Goal: Task Accomplishment & Management: Manage account settings

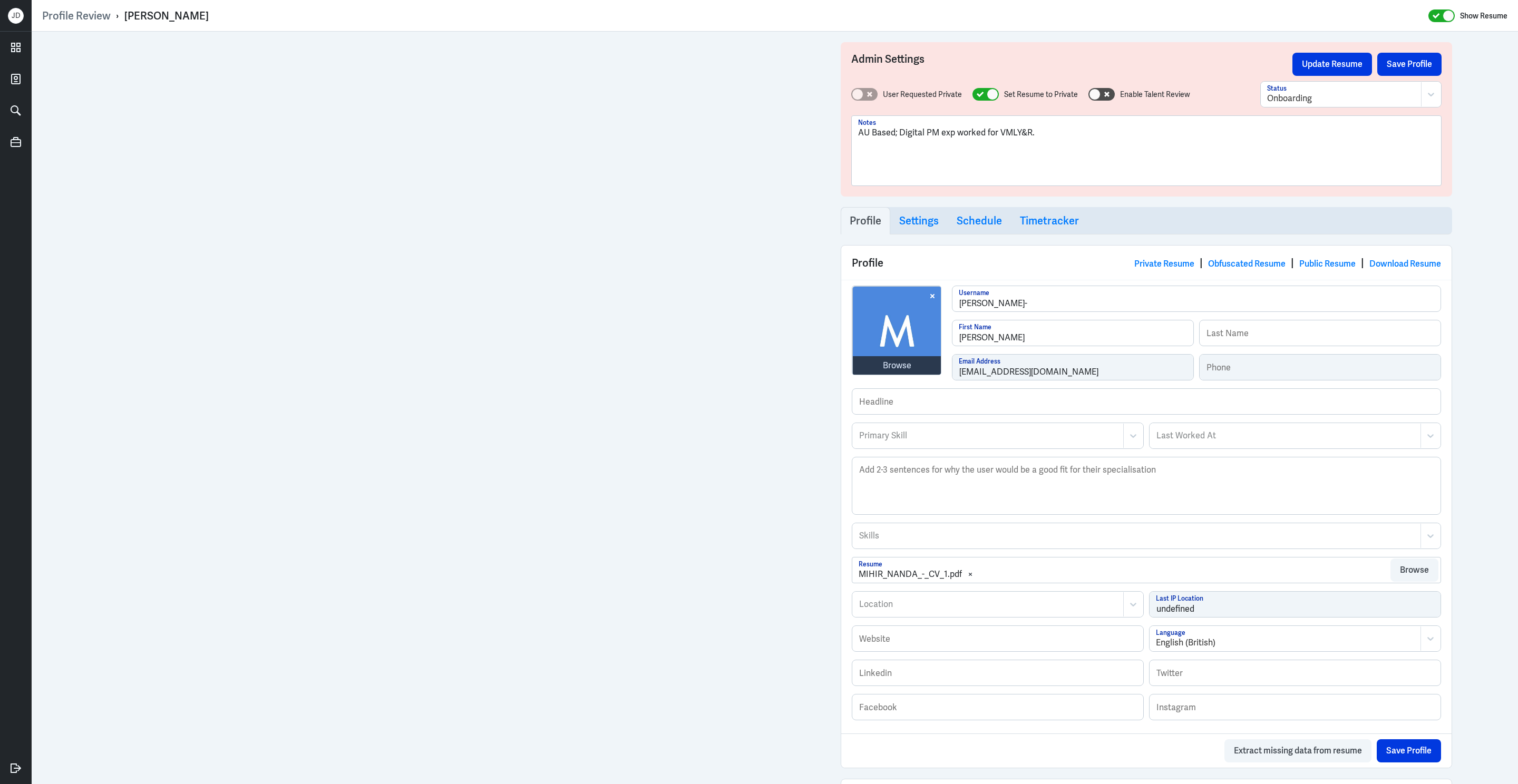
click at [1098, 136] on p "AU Based; Digital PM exp worked for VMLY&R." at bounding box center [1146, 133] width 577 height 13
click at [1042, 136] on p "AU Based; Digital PM exp worked for VMLY&R." at bounding box center [1146, 133] width 577 height 13
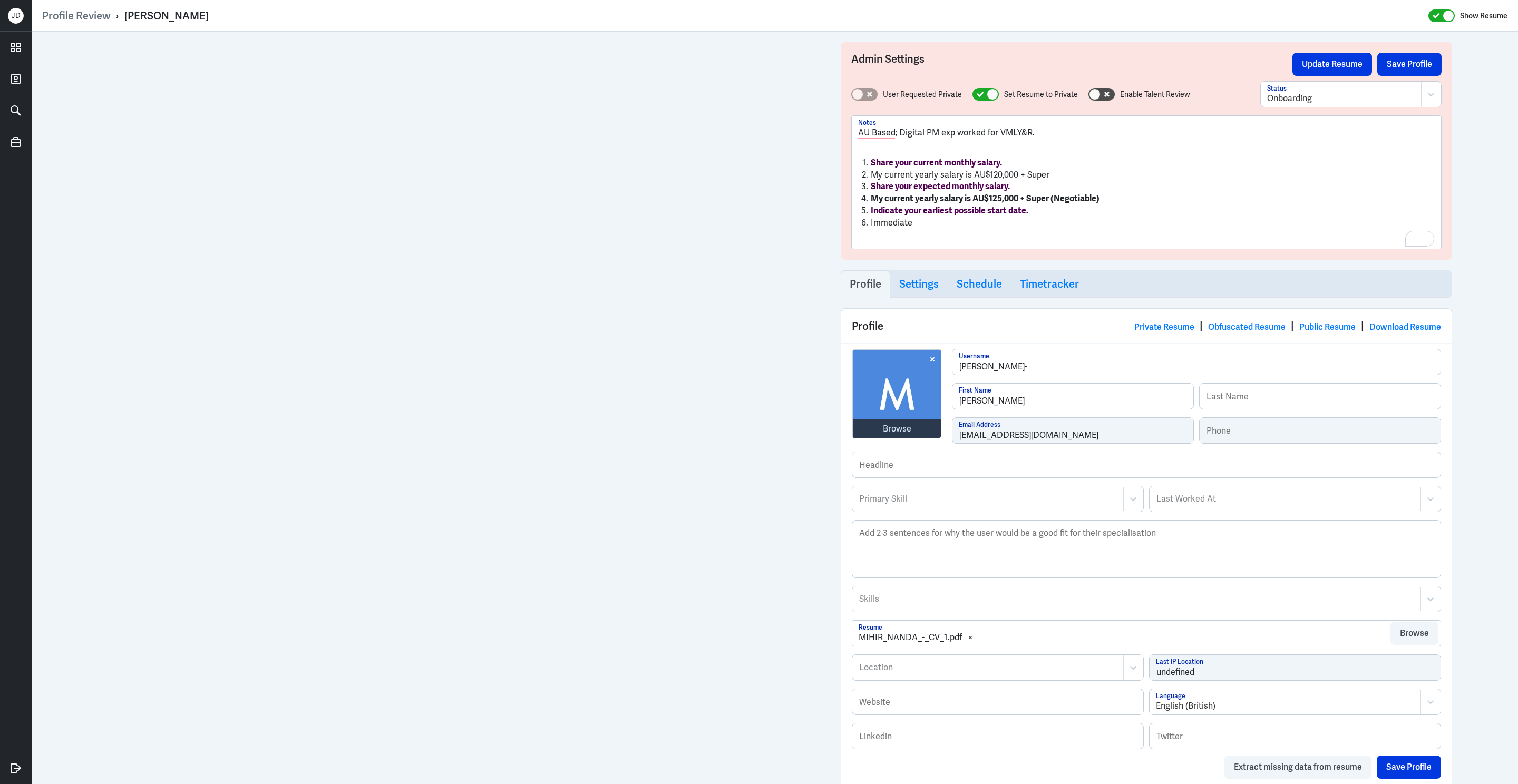
click at [873, 177] on li "My current yearly salary is AU$120,000 + Super" at bounding box center [1146, 174] width 577 height 12
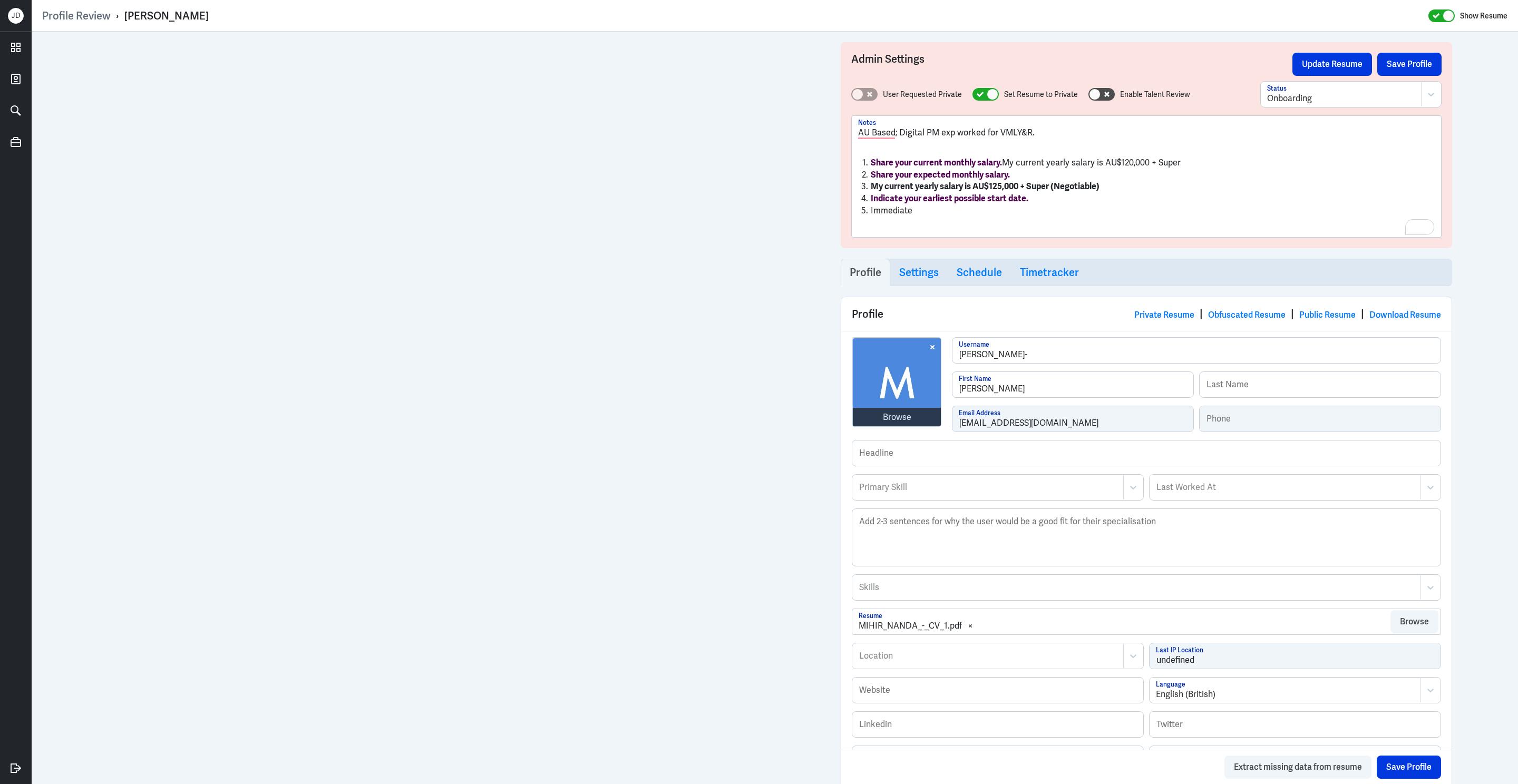
click at [1136, 189] on li "My current yearly salary is AU$125,000 + Super (Negotiable)" at bounding box center [1146, 186] width 577 height 12
drag, startPoint x: 1104, startPoint y: 188, endPoint x: 1211, endPoint y: 189, distance: 107.0
click at [1211, 189] on li "My current yearly salary is AU$125,000 + Super (Negotiable) est 8,750/mo + super" at bounding box center [1146, 186] width 577 height 12
click at [1115, 187] on li "My current yearly salary is AU$125,000 + Super (Negotiable) est 8,750/mo + super" at bounding box center [1146, 186] width 577 height 12
click at [989, 208] on li "Immediate" at bounding box center [1146, 210] width 577 height 12
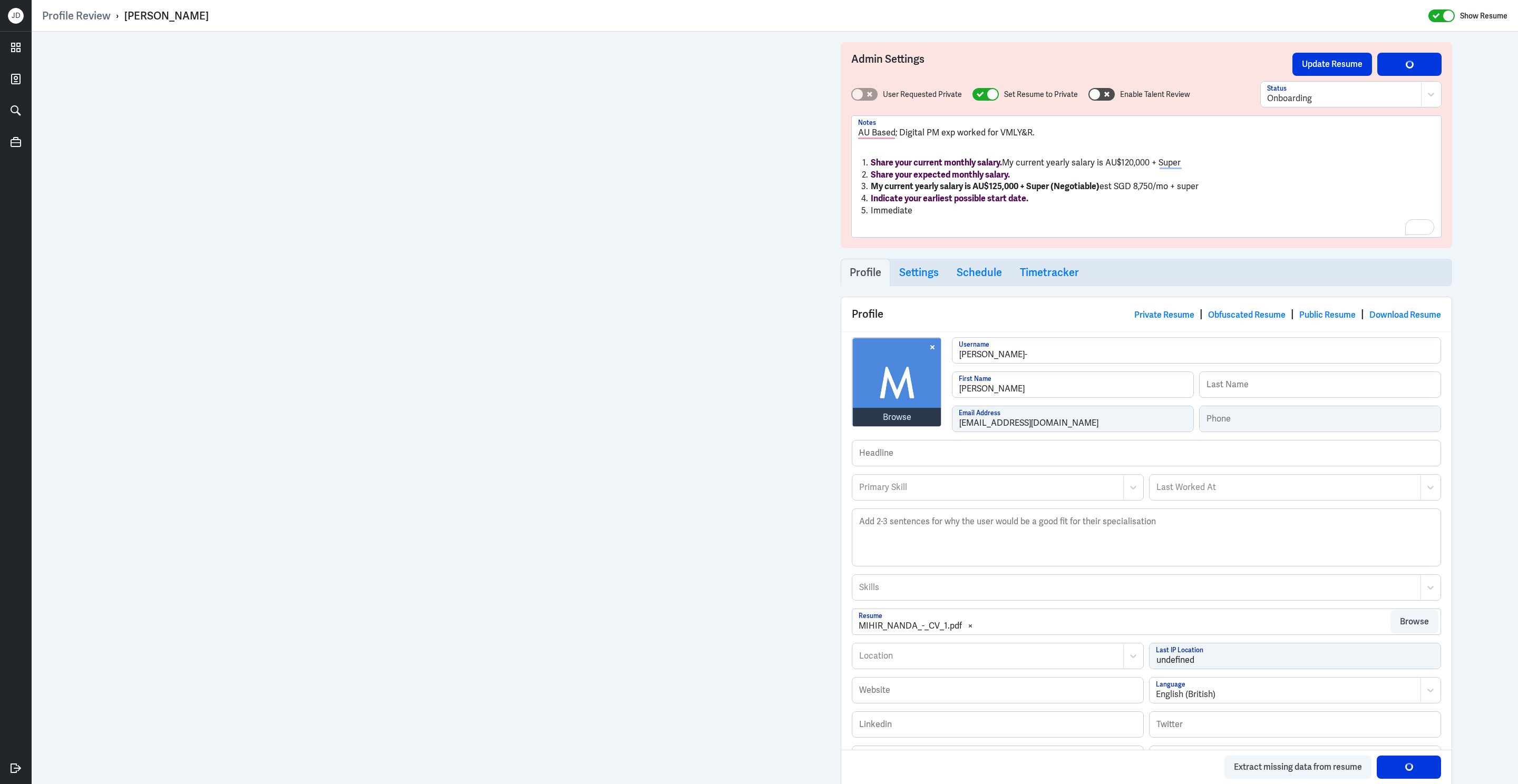
click at [869, 208] on li "Immediate" at bounding box center [1146, 210] width 577 height 12
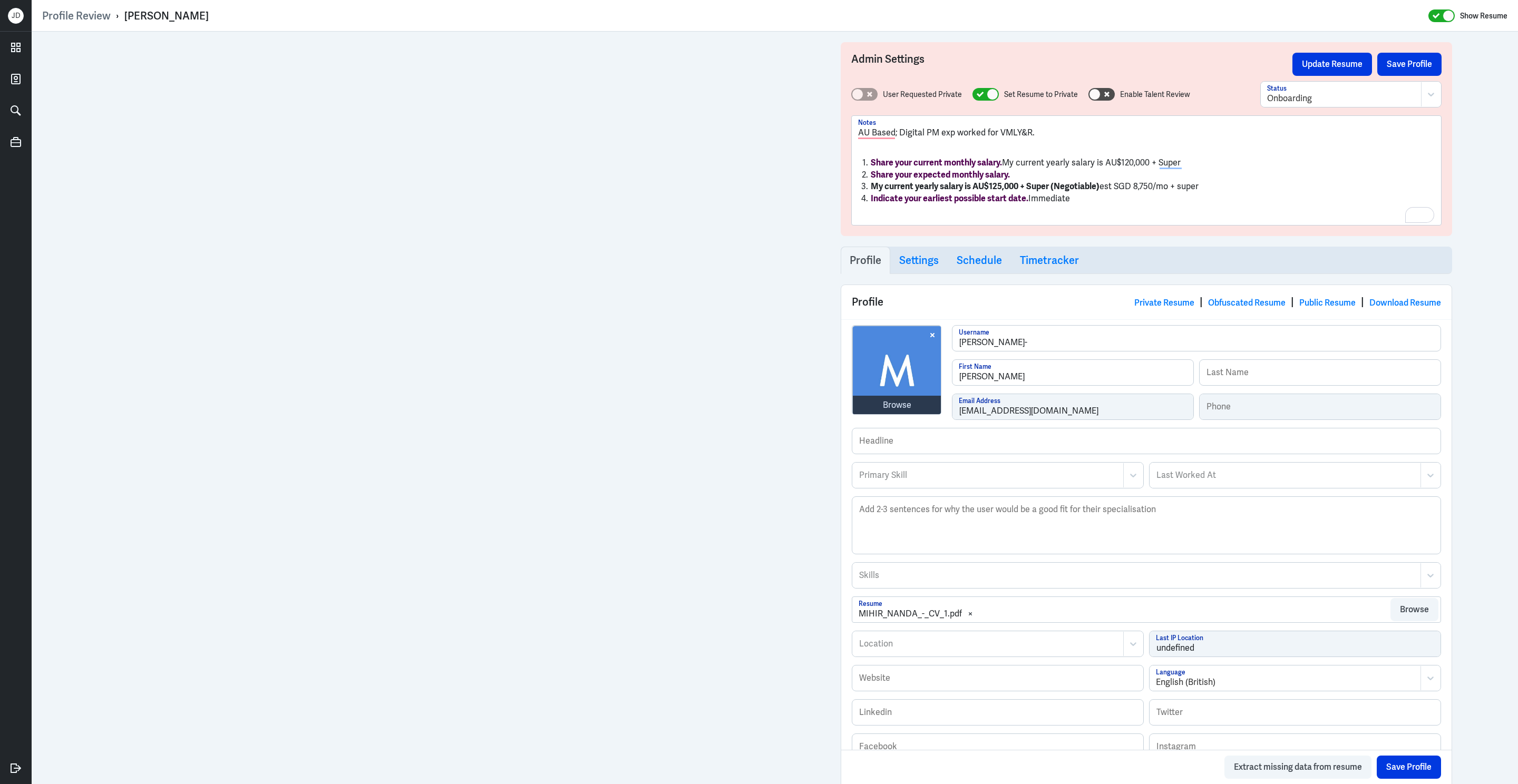
click at [871, 191] on strong "My current yearly salary is AU$125,000 + Super (Negotiable)" at bounding box center [985, 186] width 229 height 11
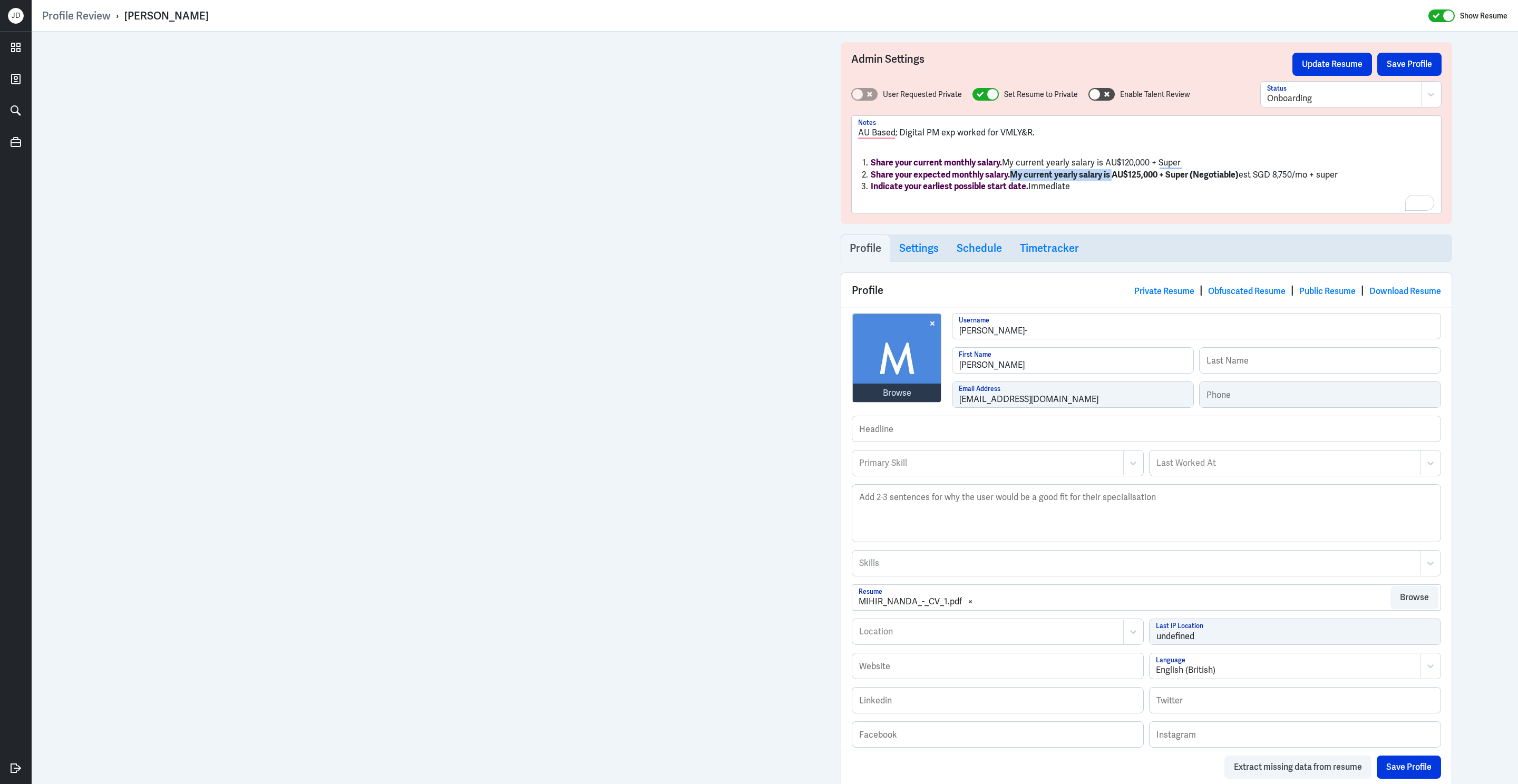
drag, startPoint x: 1012, startPoint y: 173, endPoint x: 1116, endPoint y: 170, distance: 104.0
click at [1117, 175] on strong "My current yearly salary is AU$125,000 + Super (Negotiable)" at bounding box center [1124, 174] width 229 height 11
drag, startPoint x: 1006, startPoint y: 164, endPoint x: 1107, endPoint y: 162, distance: 101.0
click at [1107, 162] on li "Share your current monthly salary. My current yearly salary is AU$120,000 + Sup…" at bounding box center [1146, 162] width 577 height 12
